Goal: Task Accomplishment & Management: Manage account settings

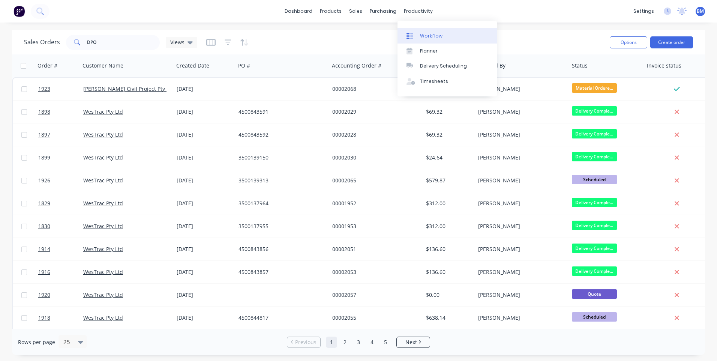
click at [428, 33] on div "Workflow" at bounding box center [431, 36] width 22 height 7
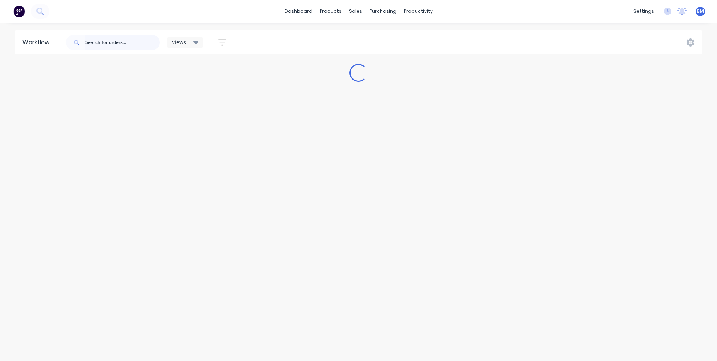
click at [125, 41] on input "text" at bounding box center [122, 42] width 74 height 15
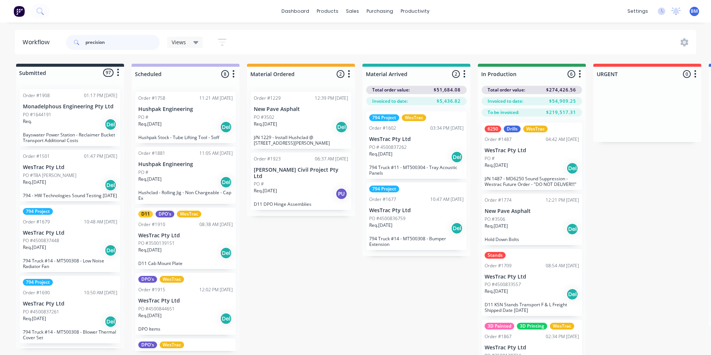
drag, startPoint x: 107, startPoint y: 36, endPoint x: 108, endPoint y: 39, distance: 3.9
click at [108, 35] on input "precision" at bounding box center [122, 42] width 74 height 15
click at [110, 40] on input "precision" at bounding box center [122, 42] width 74 height 15
type input "p"
click at [96, 47] on input "text" at bounding box center [122, 42] width 74 height 15
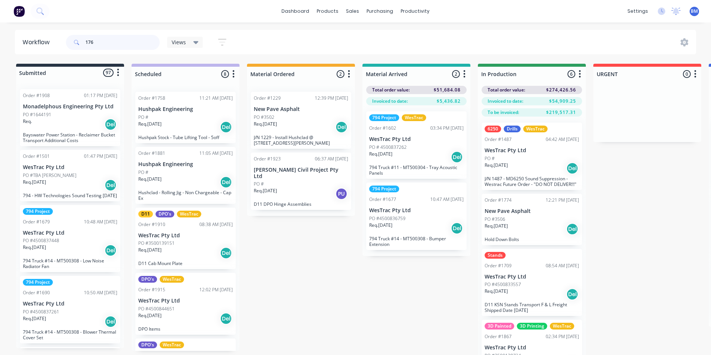
type input "1764"
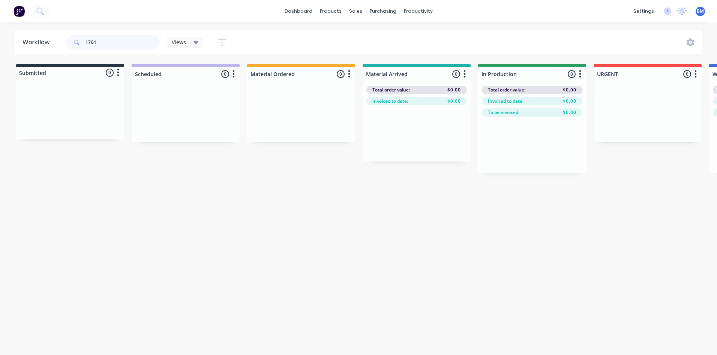
drag, startPoint x: 102, startPoint y: 40, endPoint x: 60, endPoint y: 44, distance: 41.8
click at [61, 44] on header "Workflow 1764 Views Save new view None (Default) edit 3D only edit Show/Hide st…" at bounding box center [358, 42] width 687 height 24
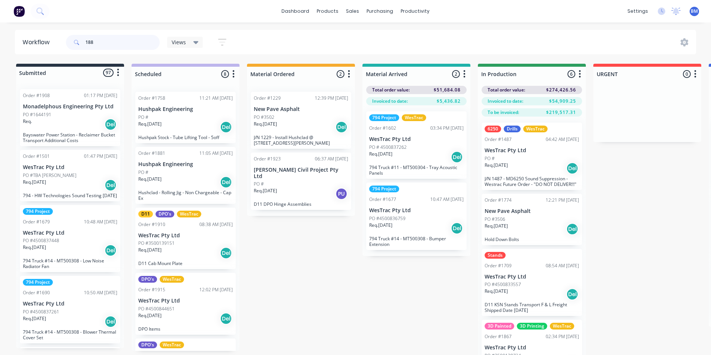
type input "1885"
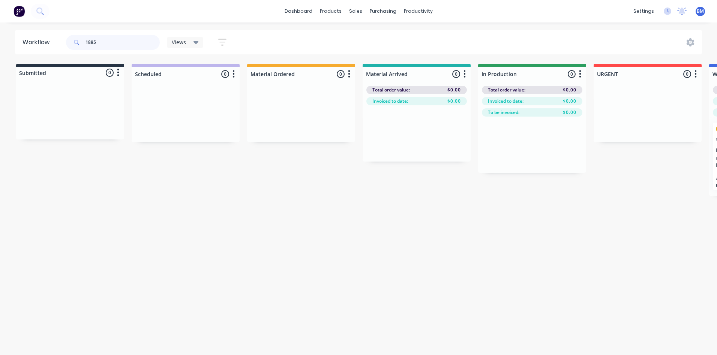
drag, startPoint x: 99, startPoint y: 40, endPoint x: 39, endPoint y: 40, distance: 60.0
click at [39, 40] on header "Workflow 1885 Views Save new view None (Default) edit 3D only edit Show/Hide st…" at bounding box center [358, 42] width 687 height 24
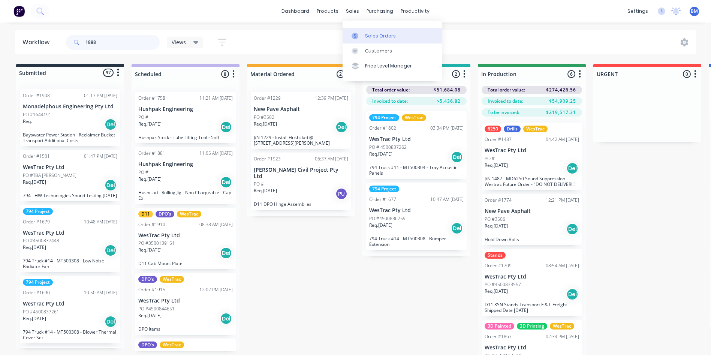
type input "1888"
click at [373, 37] on div "Sales Orders" at bounding box center [380, 36] width 31 height 7
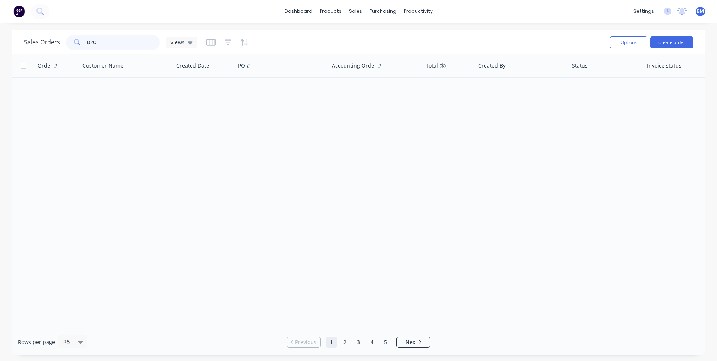
drag, startPoint x: 137, startPoint y: 46, endPoint x: 39, endPoint y: 24, distance: 100.2
click at [43, 24] on div "dashboard products sales purchasing productivity dashboard products Product Cat…" at bounding box center [358, 180] width 717 height 361
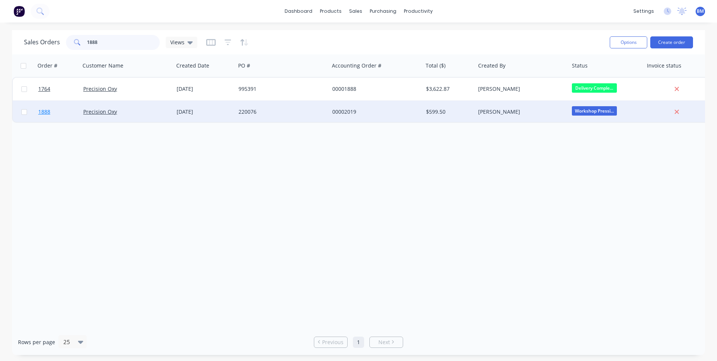
type input "1888"
click at [45, 111] on span "1888" at bounding box center [44, 111] width 12 height 7
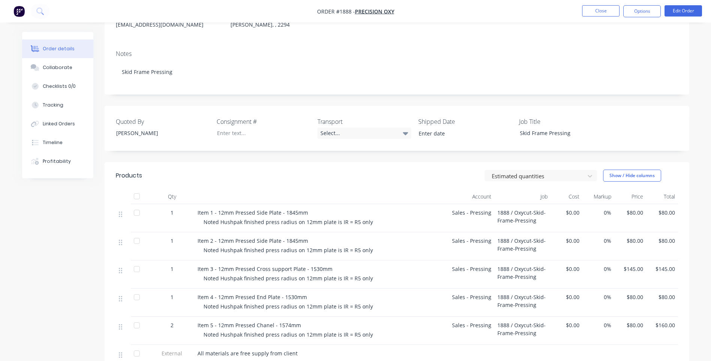
scroll to position [24, 0]
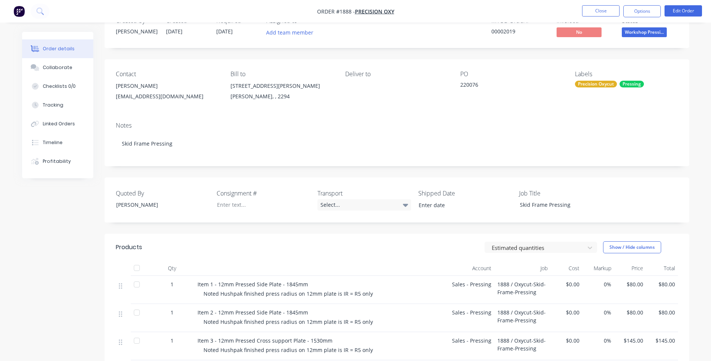
click at [590, 5] on nav "Order #1888 - Precision Oxy Close Options Edit Order" at bounding box center [355, 11] width 711 height 22
click at [592, 8] on button "Close" at bounding box center [600, 10] width 37 height 11
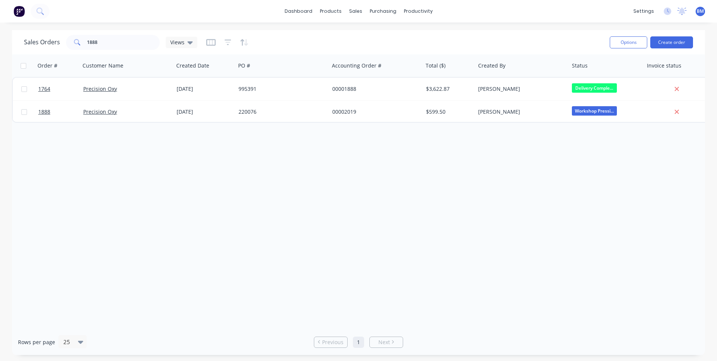
click at [123, 53] on div "Sales Orders 1888 Views Options Create order" at bounding box center [358, 42] width 693 height 24
click at [127, 49] on input "1888" at bounding box center [123, 42] width 73 height 15
type input "1885"
